Goal: Task Accomplishment & Management: Manage account settings

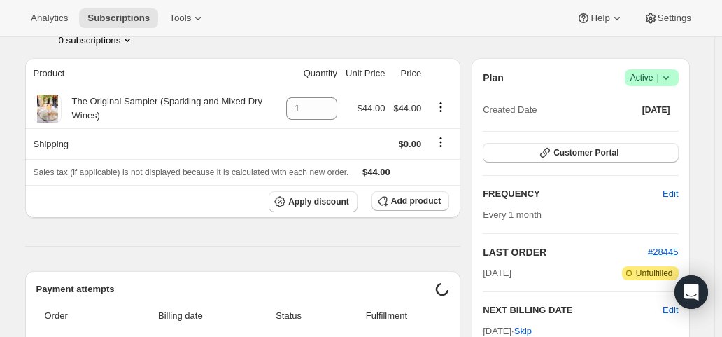
scroll to position [280, 0]
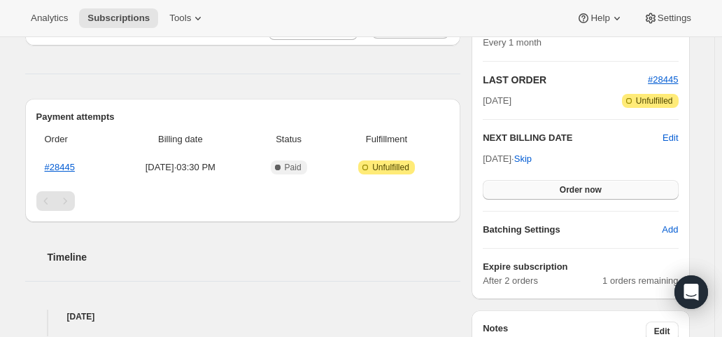
click at [575, 196] on button "Order now" at bounding box center [580, 190] width 195 height 20
click at [575, 196] on button "Click to confirm" at bounding box center [580, 190] width 195 height 20
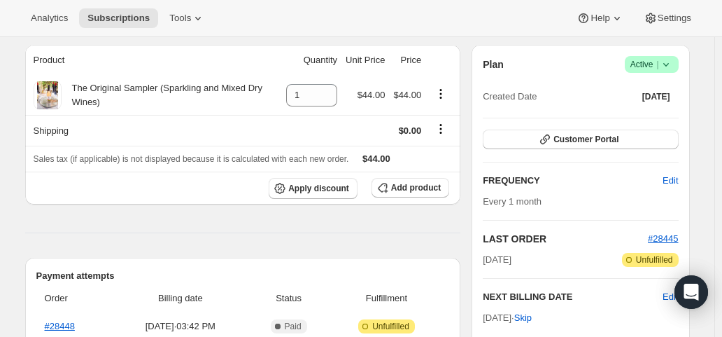
scroll to position [280, 0]
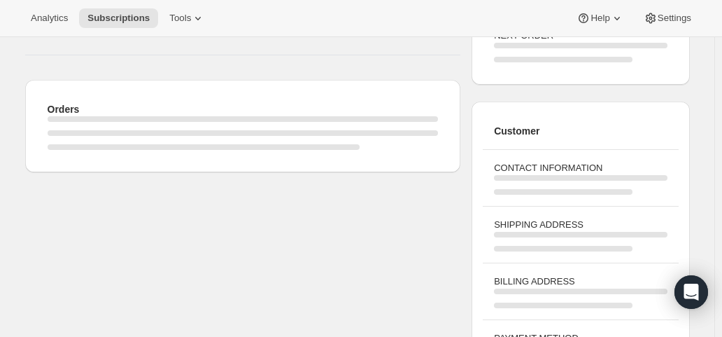
scroll to position [294, 0]
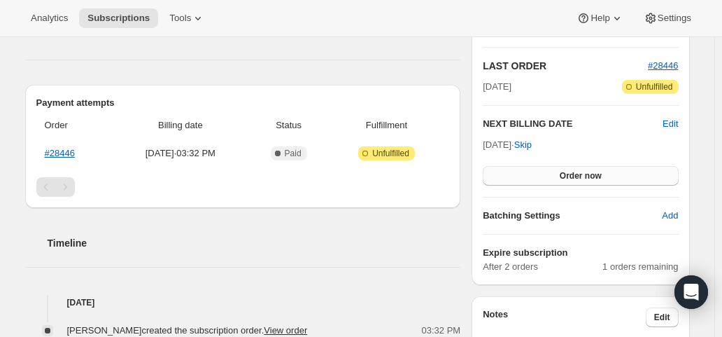
click at [588, 180] on button "Order now" at bounding box center [580, 176] width 195 height 20
click at [588, 180] on button "Click to confirm" at bounding box center [580, 176] width 195 height 20
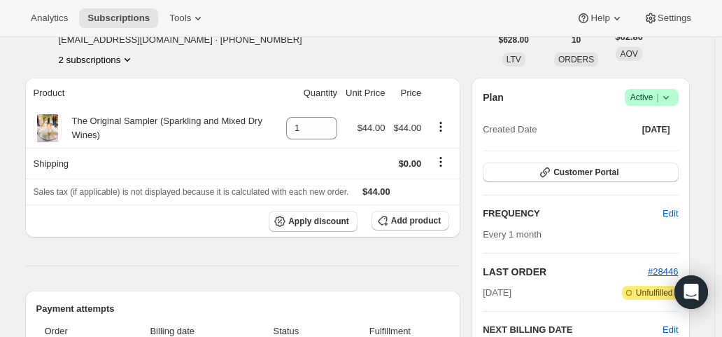
scroll to position [280, 0]
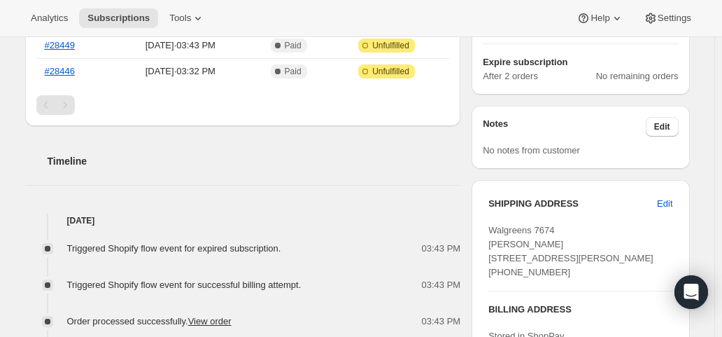
scroll to position [280, 0]
